Goal: Task Accomplishment & Management: Complete application form

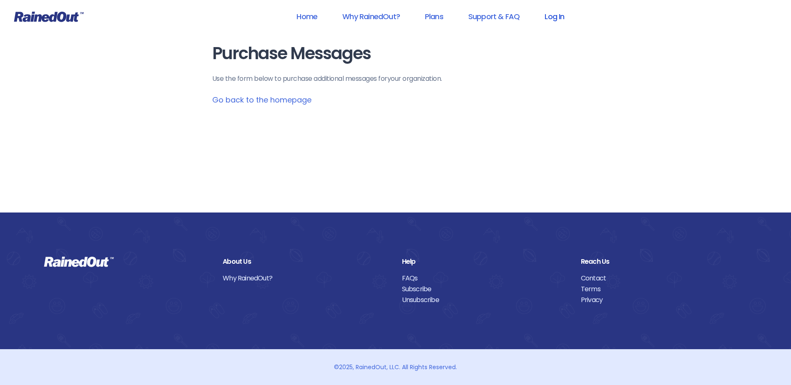
click at [559, 18] on link "Log In" at bounding box center [554, 16] width 41 height 19
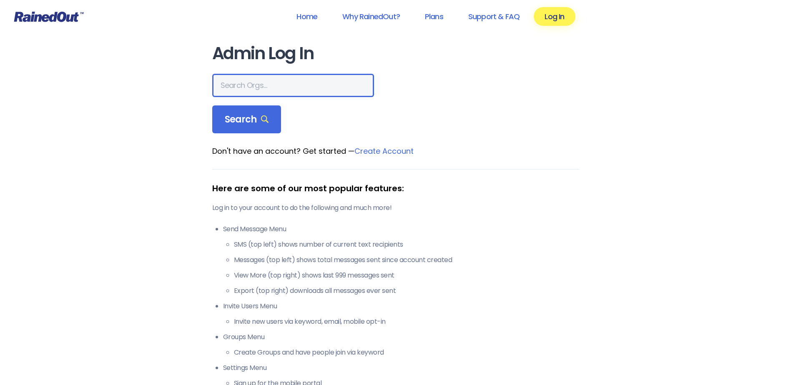
click at [296, 84] on input "text" at bounding box center [293, 85] width 162 height 23
type input "[PERSON_NAME]"
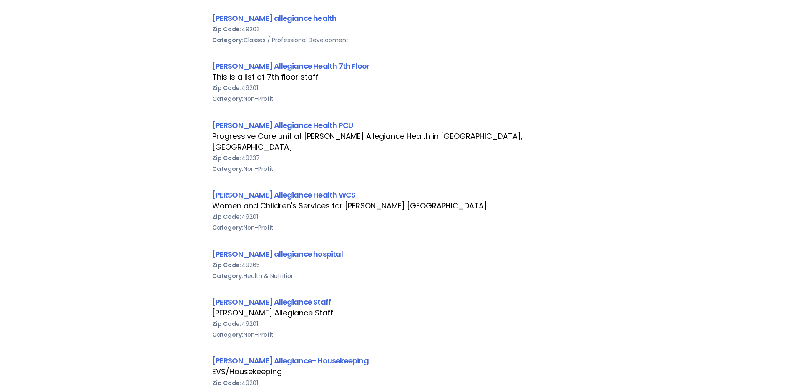
scroll to position [459, 0]
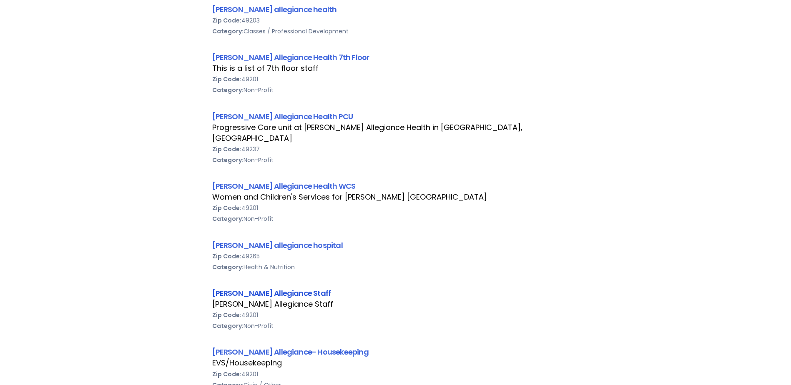
click at [246, 288] on link "[PERSON_NAME] Allegiance Staff" at bounding box center [271, 293] width 119 height 10
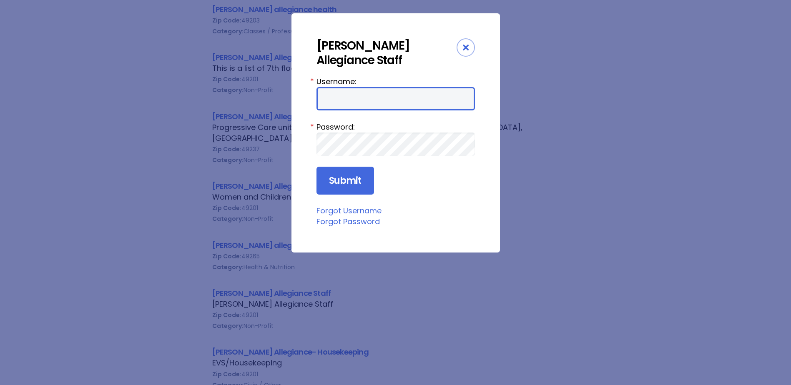
type input "HFAstaff"
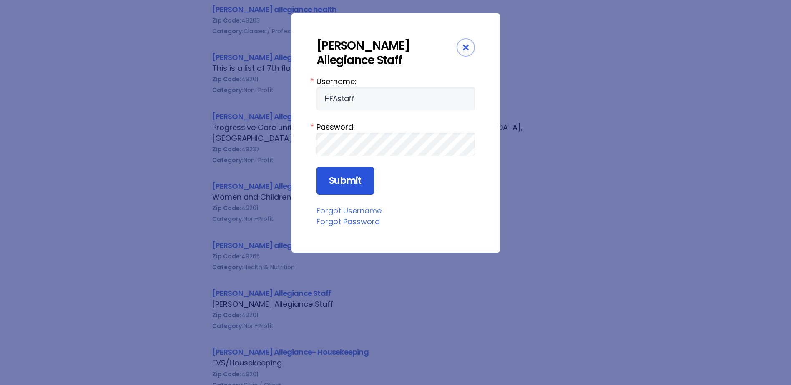
click at [333, 189] on input "Submit" at bounding box center [345, 181] width 58 height 28
click at [339, 183] on input "Submit" at bounding box center [345, 181] width 58 height 28
